Goal: Navigation & Orientation: Go to known website

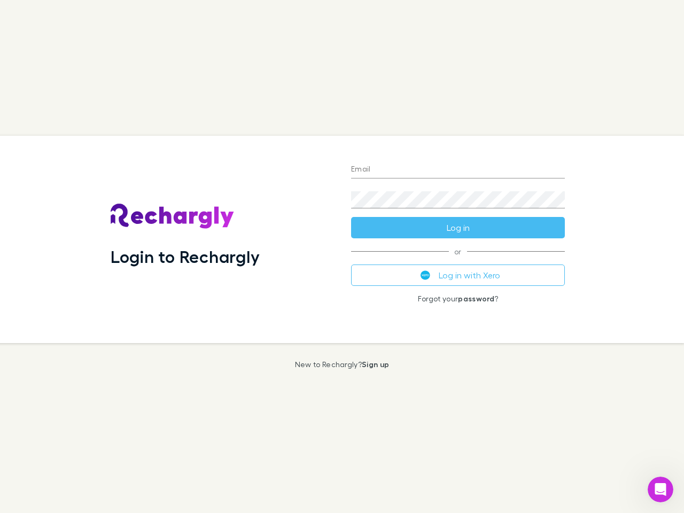
click at [342, 256] on div "Login to Rechargly" at bounding box center [222, 239] width 240 height 207
click at [458, 170] on input "Email" at bounding box center [458, 169] width 214 height 17
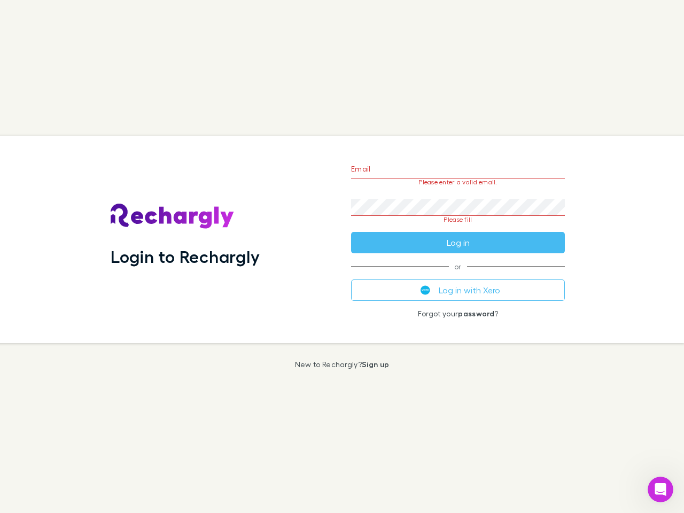
click at [458, 228] on form "Email Please enter a valid email. Password Please fill Log in" at bounding box center [458, 203] width 214 height 100
click at [458, 275] on div "Email Please enter a valid email. Password Please fill Log in or Log in with Xe…" at bounding box center [458, 239] width 231 height 207
click at [660, 489] on icon "Open Intercom Messenger" at bounding box center [661, 490] width 18 height 18
